Goal: Task Accomplishment & Management: Use online tool/utility

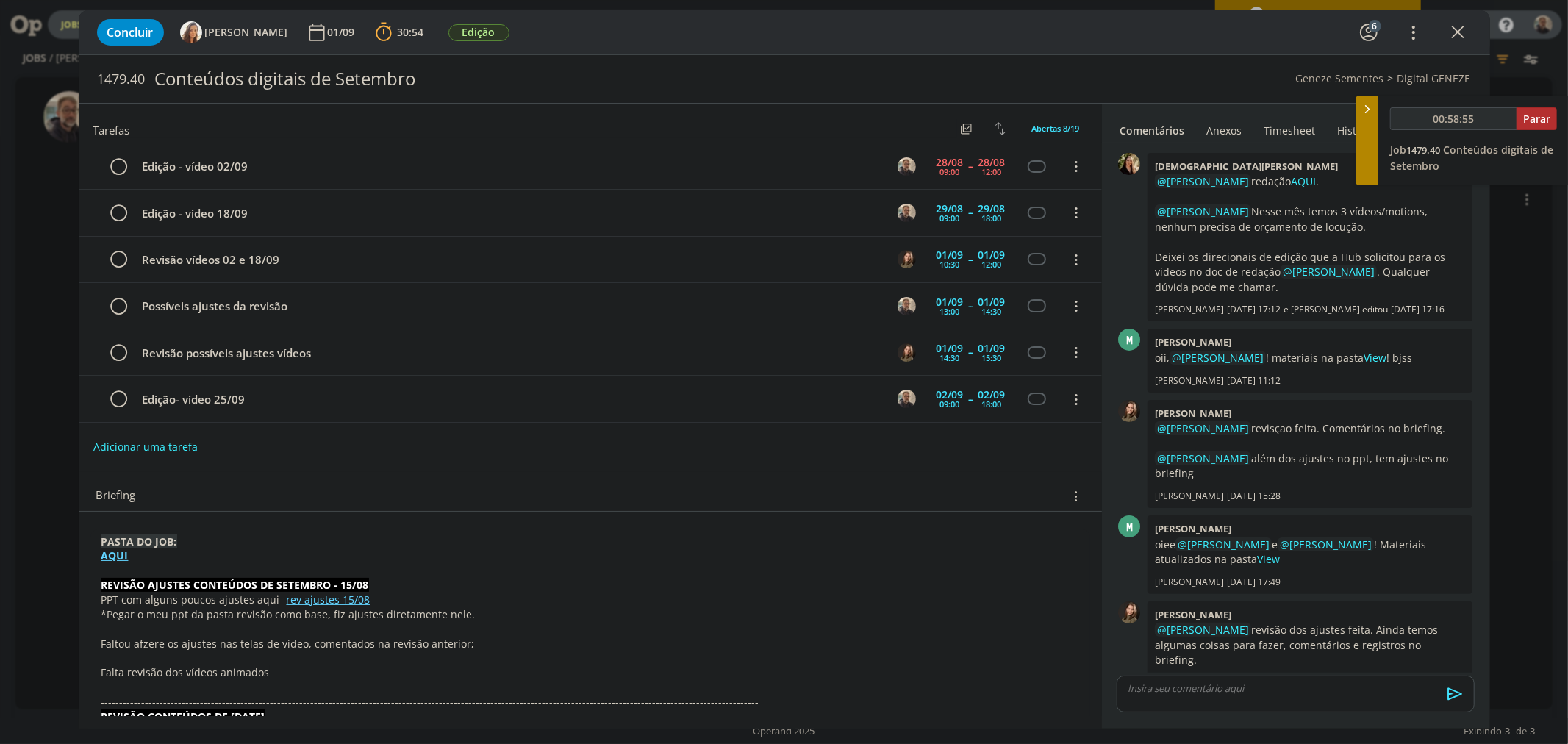
scroll to position [721, 0]
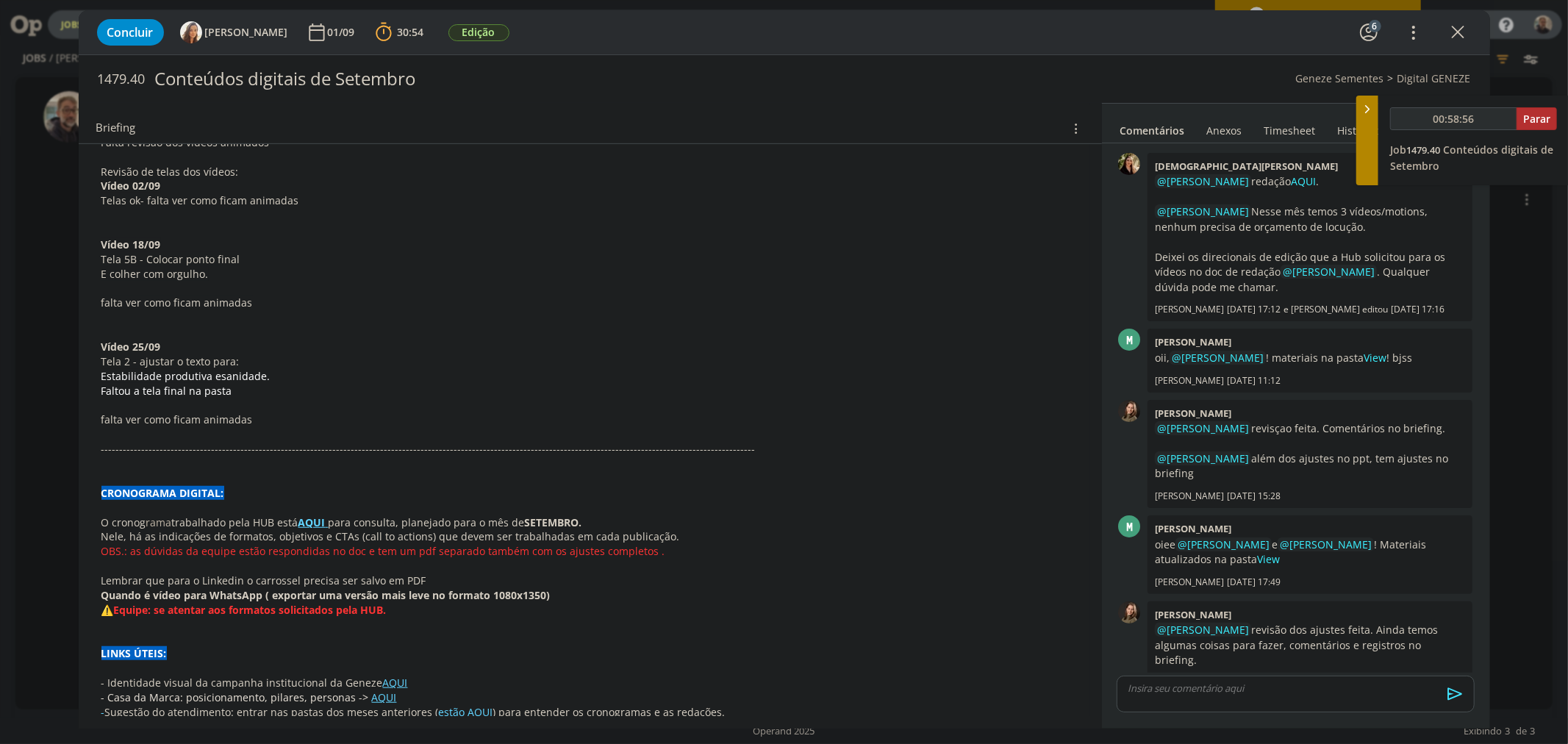
click at [1464, 30] on icon "dialog" at bounding box center [1458, 32] width 22 height 22
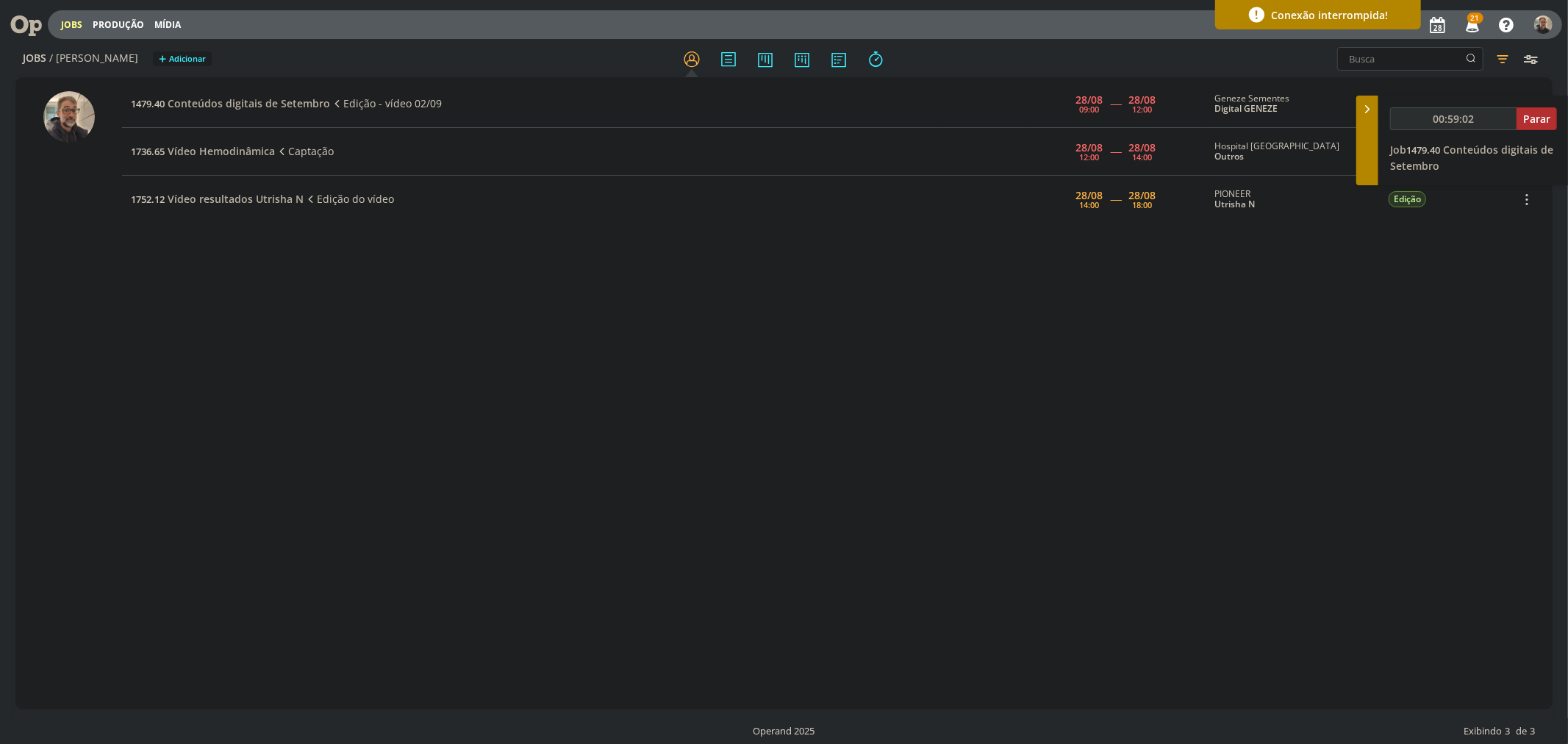
click at [27, 20] on icon at bounding box center [20, 25] width 30 height 29
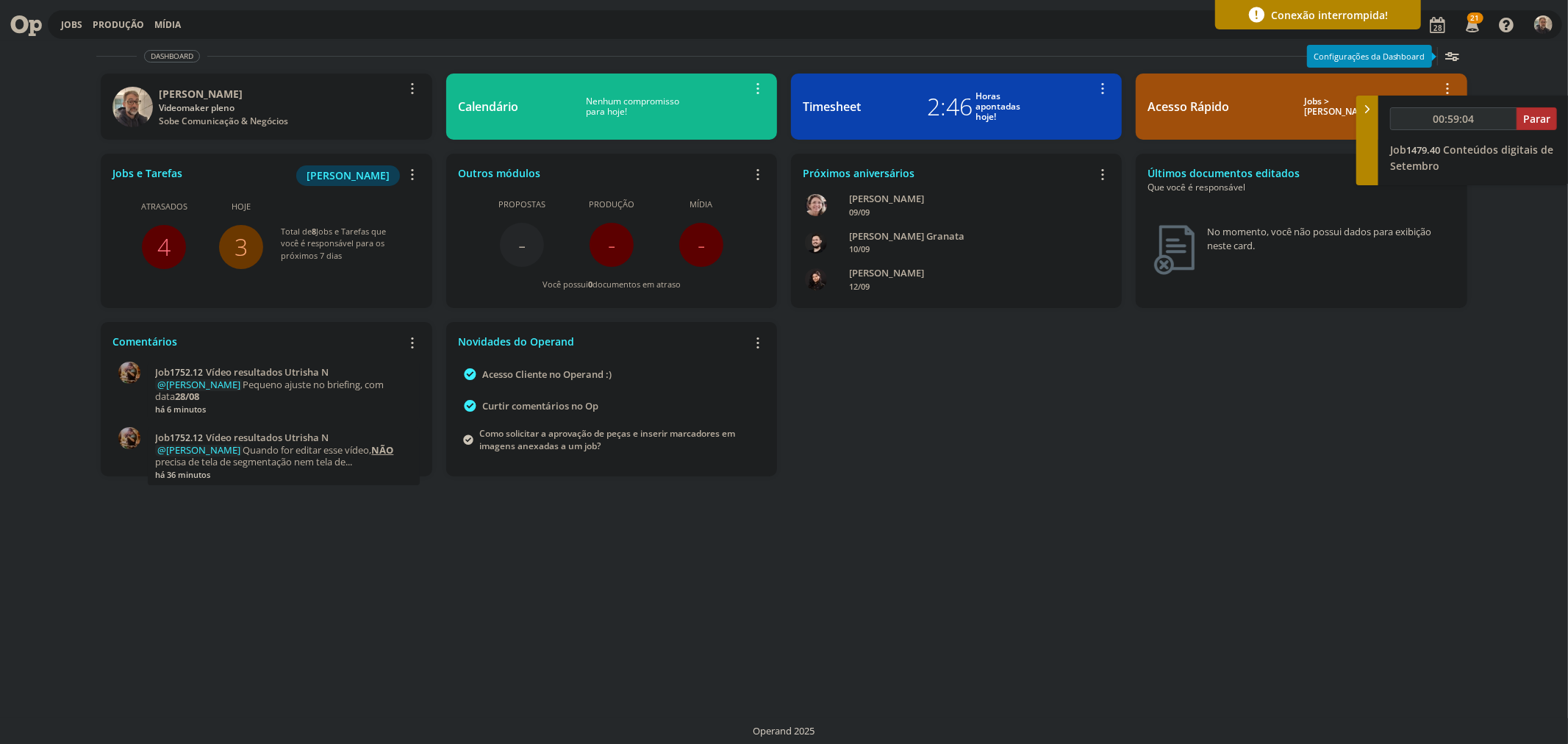
click at [164, 244] on link "4" at bounding box center [164, 246] width 14 height 32
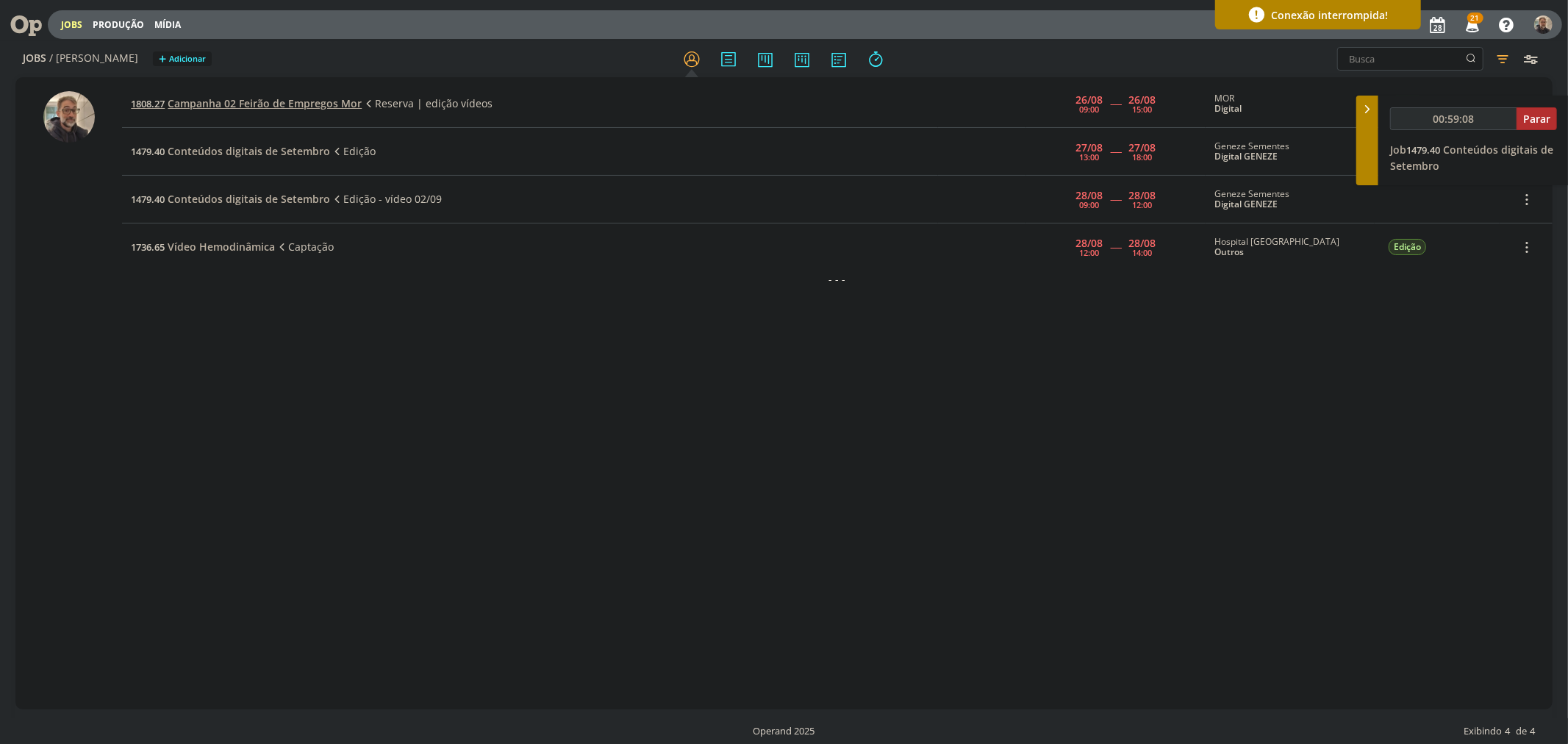
click at [259, 105] on span "Campanha 02 Feirão de Empregos Mor" at bounding box center [265, 103] width 194 height 14
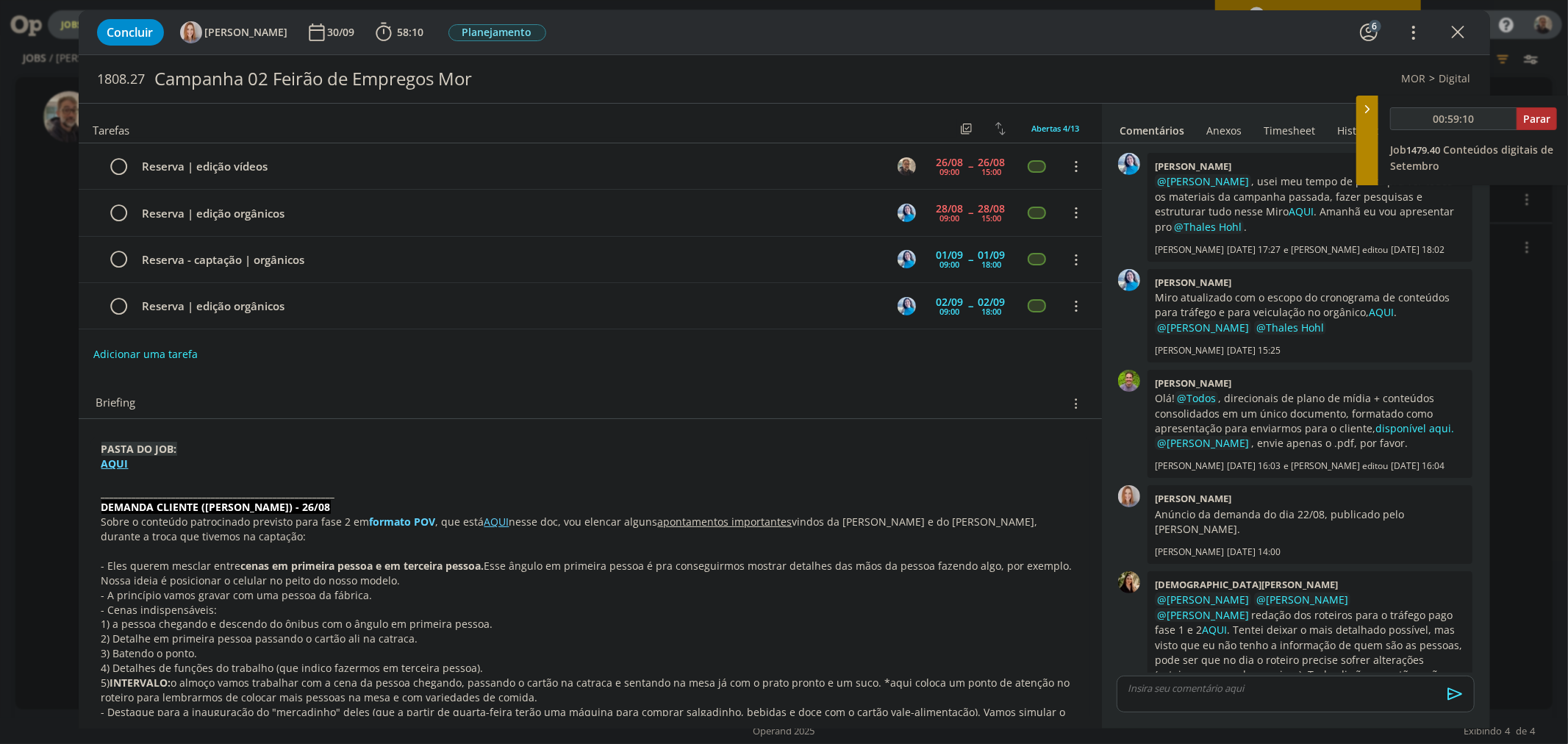
scroll to position [342, 0]
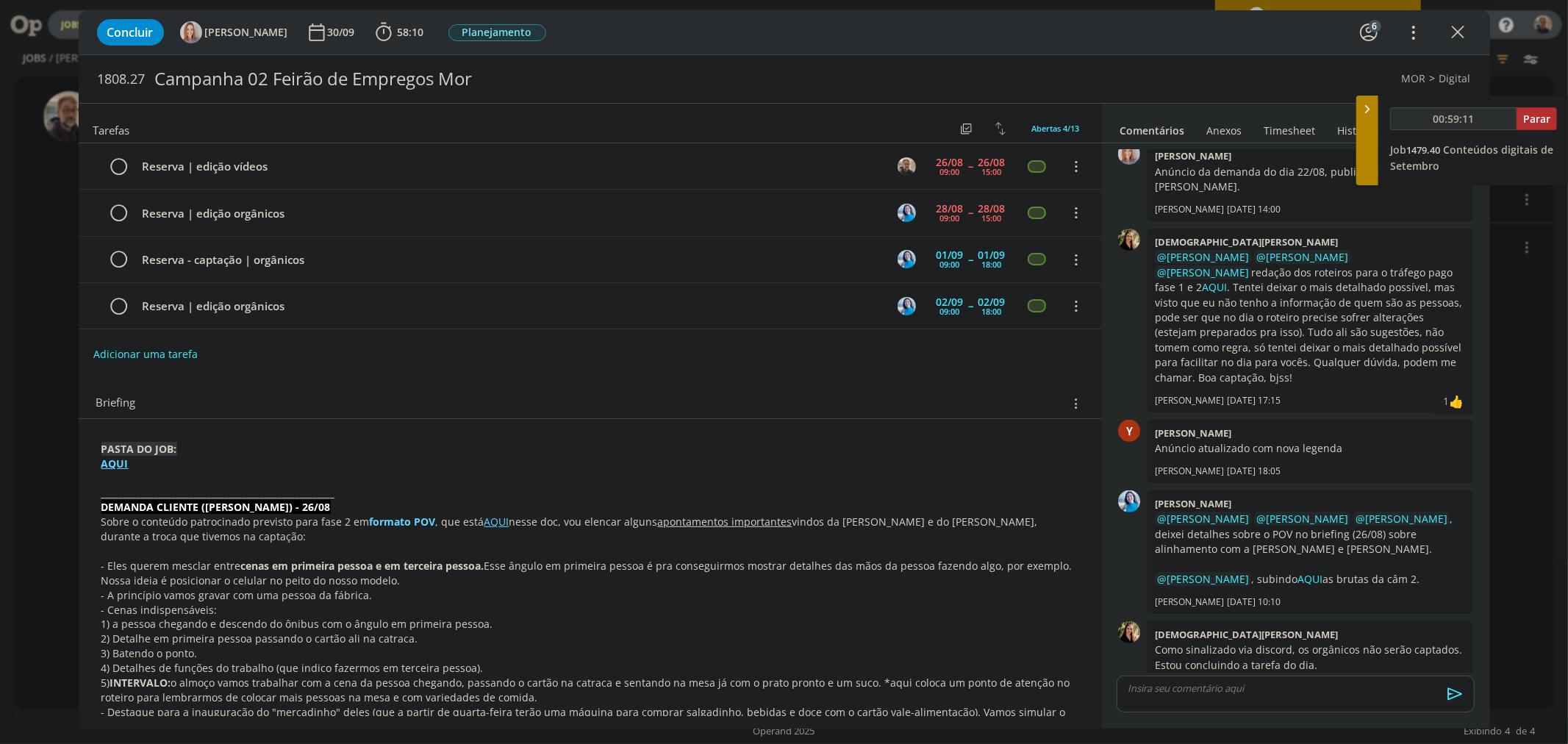
click at [109, 467] on strong "AQUI" at bounding box center [115, 464] width 27 height 14
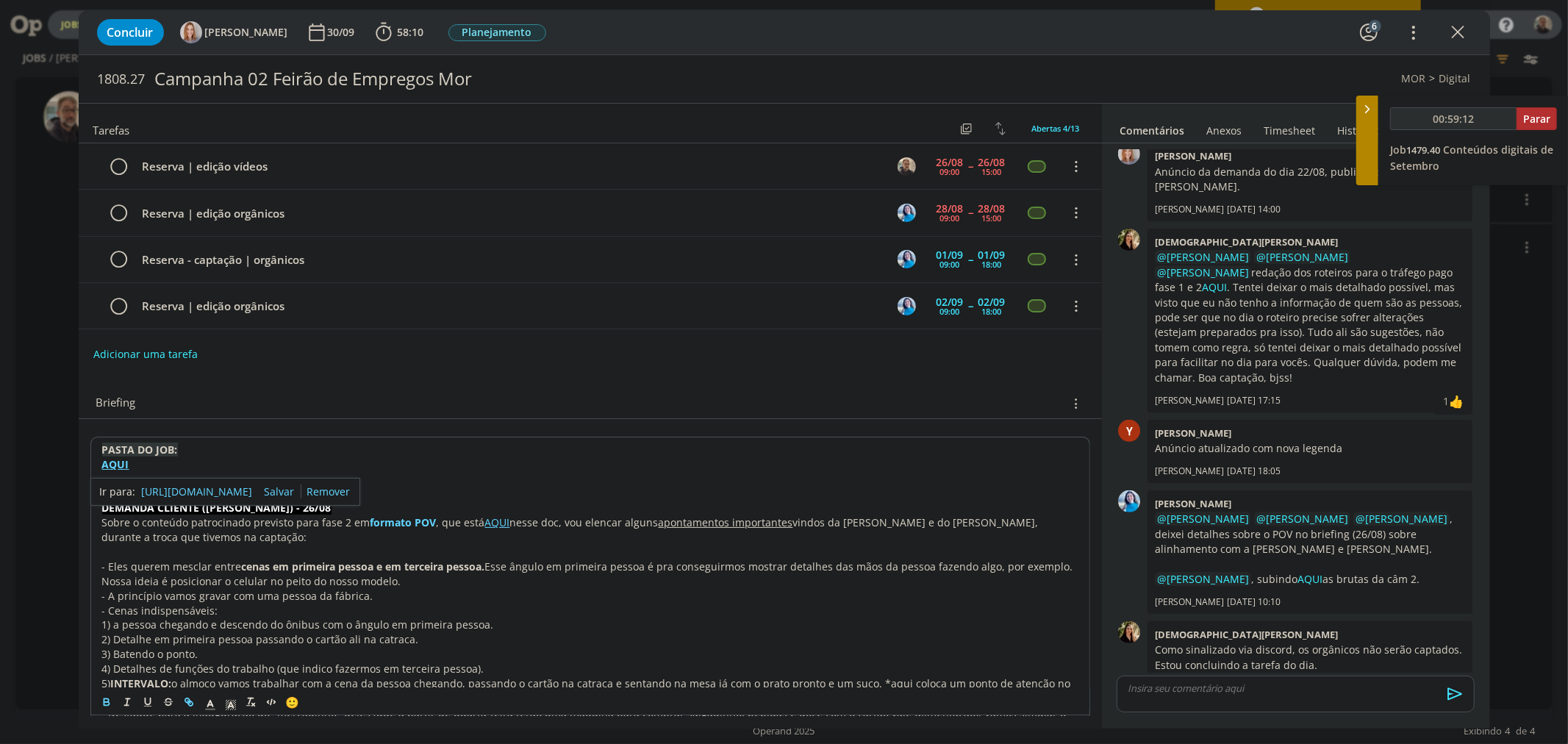
click at [190, 490] on link "[URL][DOMAIN_NAME]" at bounding box center [197, 492] width 111 height 19
type input "01:27:14"
